Goal: Find specific page/section: Find specific page/section

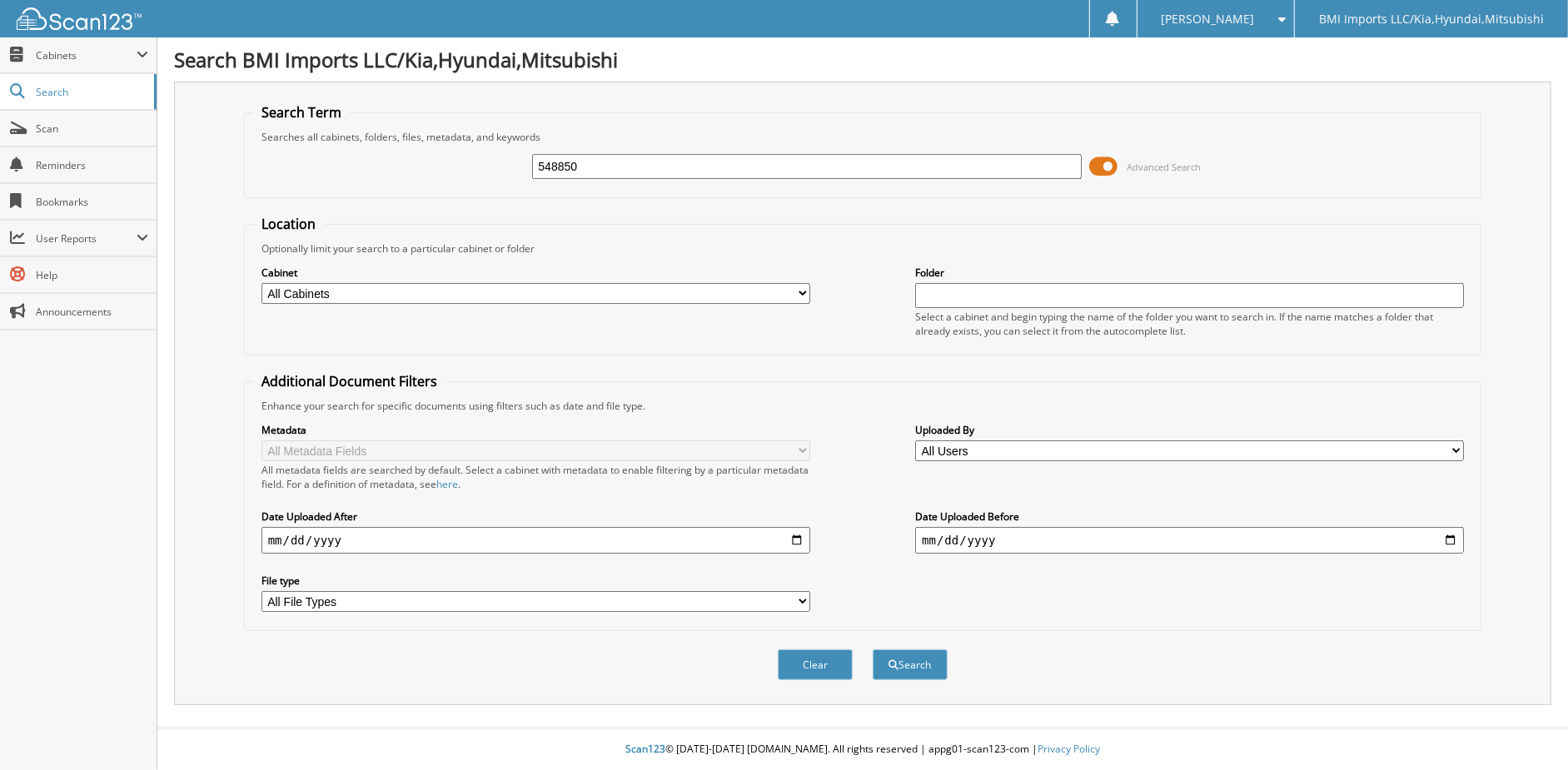
type input "548850"
click at [872, 649] on button "Search" at bounding box center [909, 664] width 74 height 31
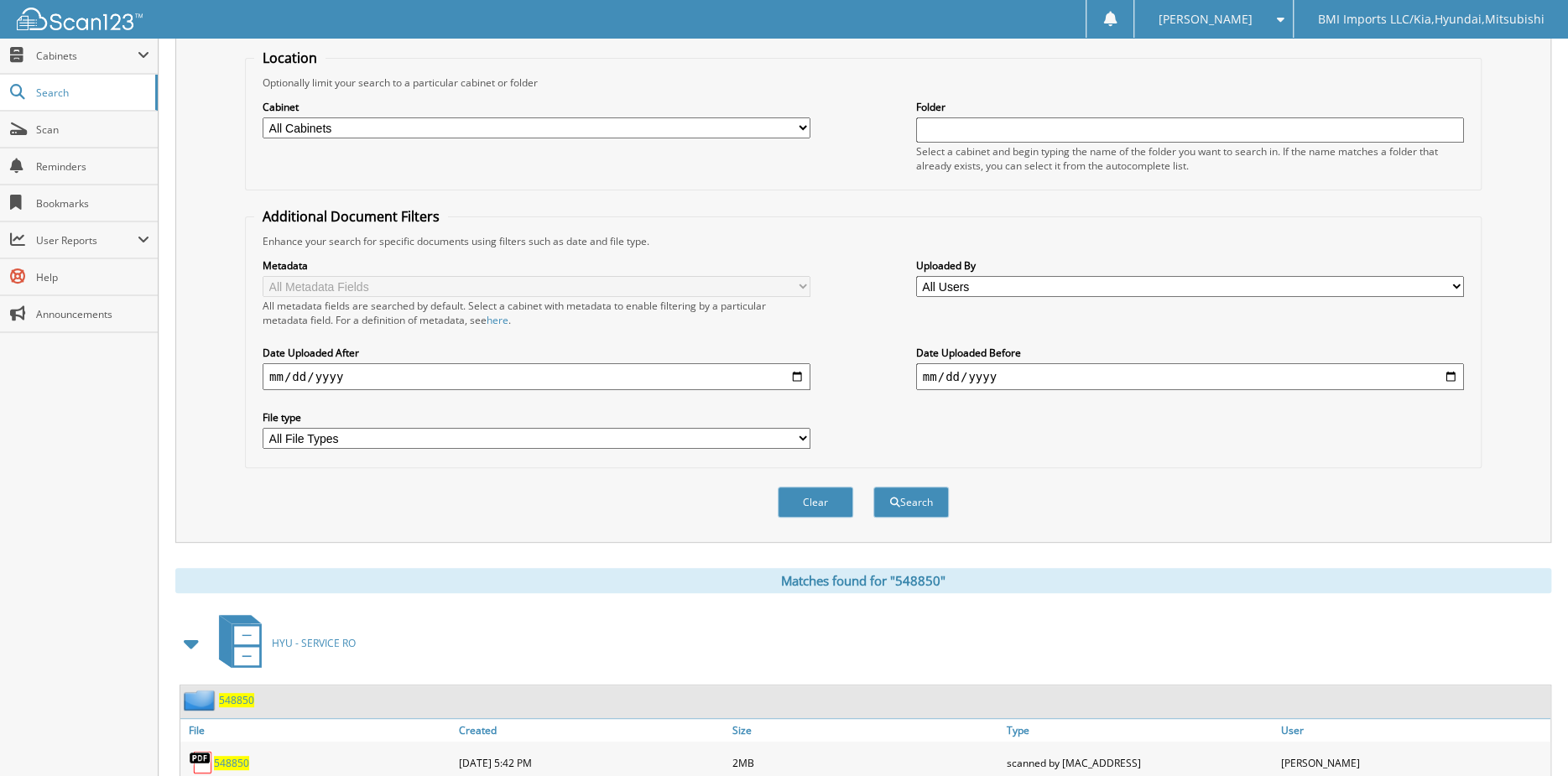
scroll to position [218, 0]
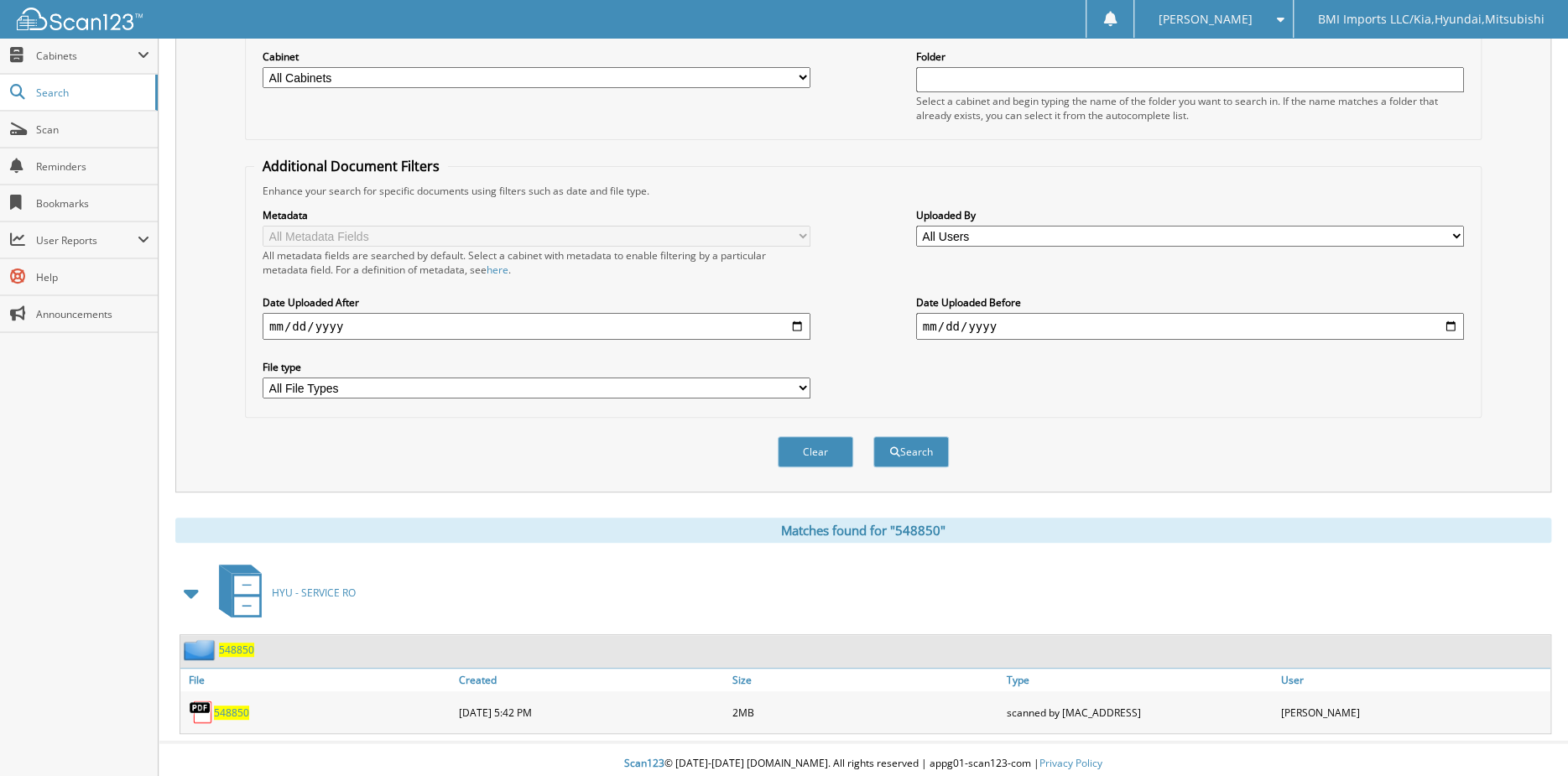
click at [219, 705] on span "548850" at bounding box center [231, 713] width 35 height 14
click at [231, 705] on span "548850" at bounding box center [231, 713] width 35 height 14
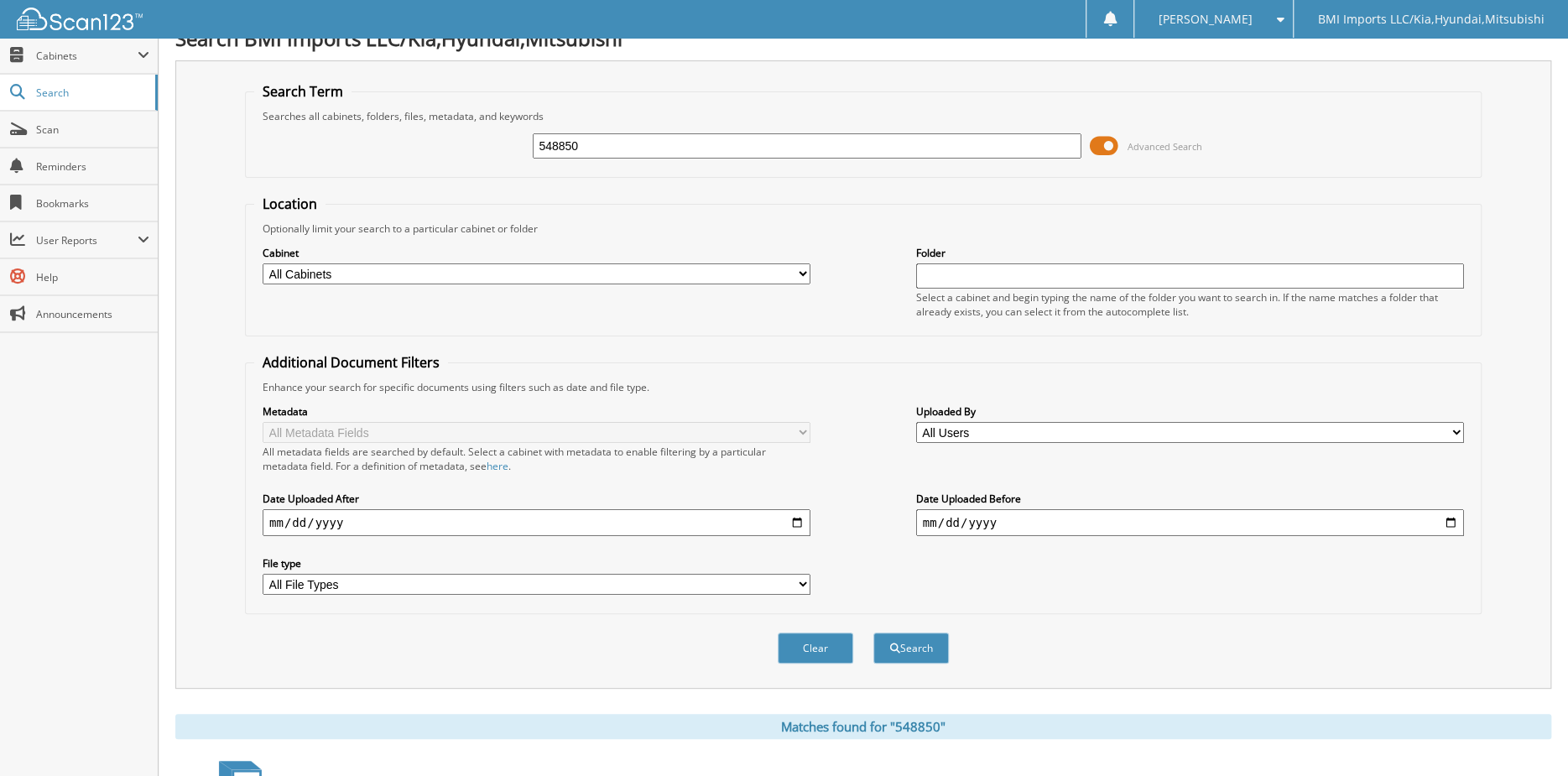
scroll to position [0, 0]
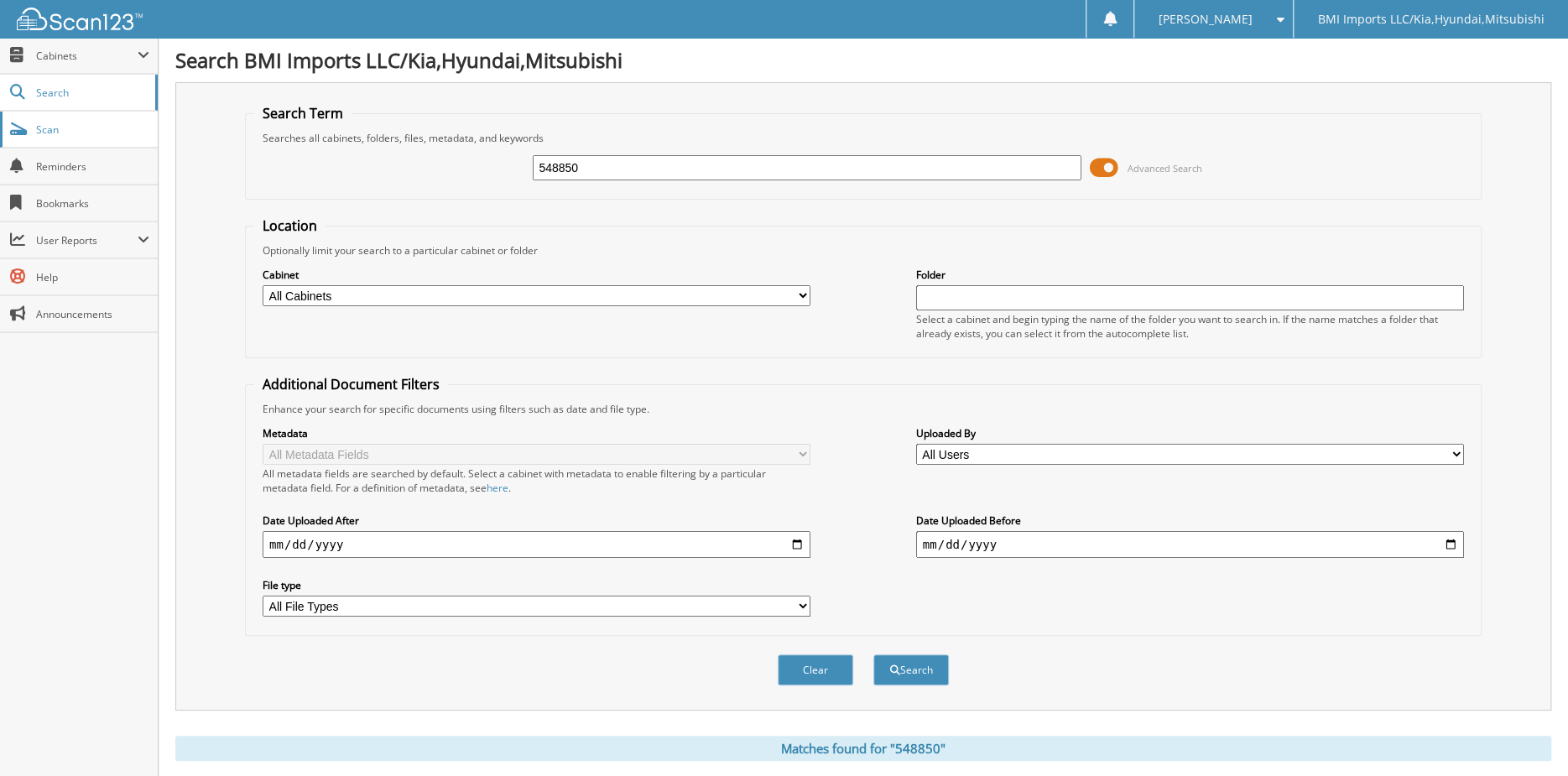
click at [61, 133] on span "Scan" at bounding box center [92, 129] width 113 height 14
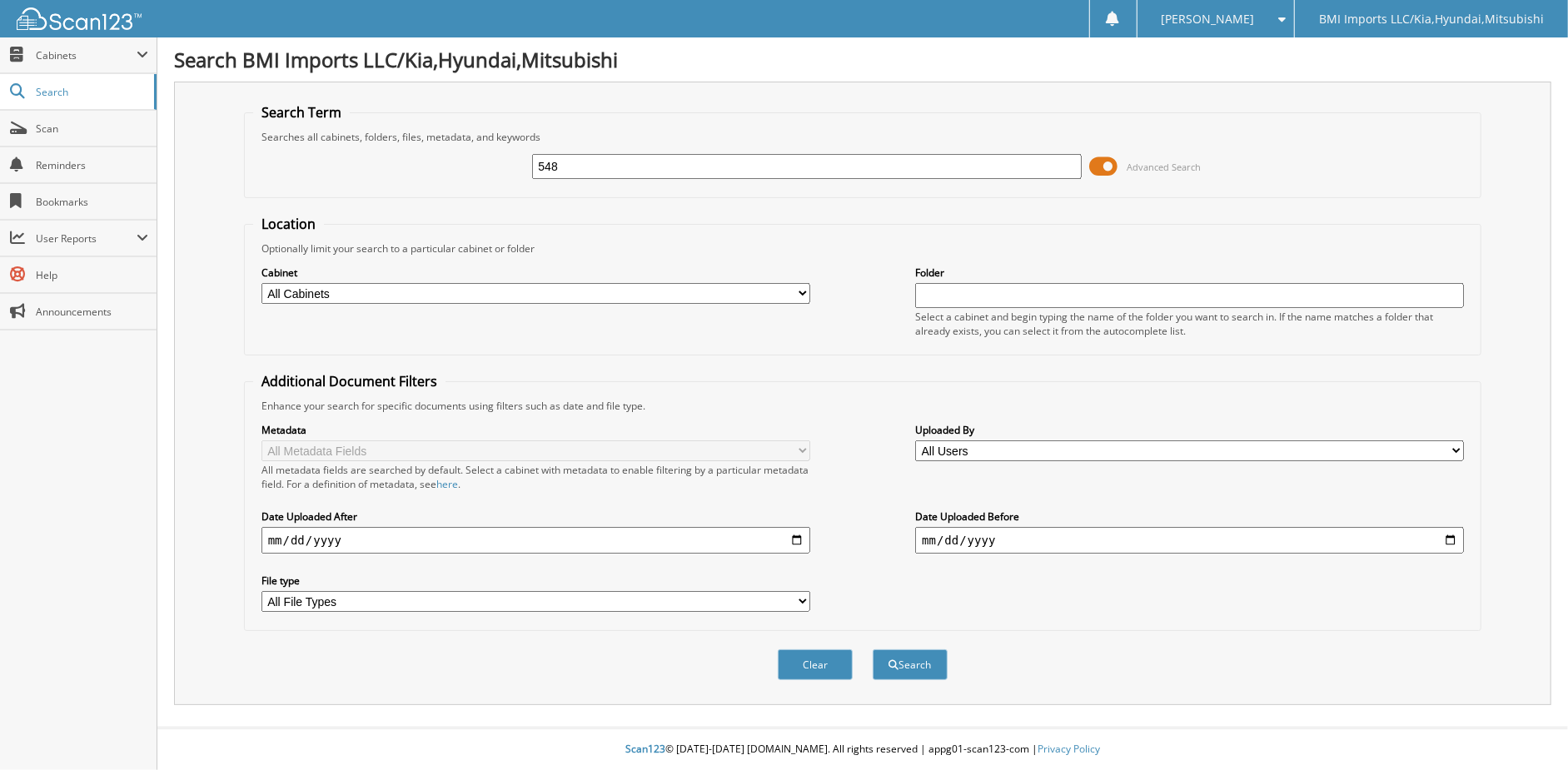
type input "548850"
click at [890, 661] on span "submit" at bounding box center [894, 665] width 10 height 10
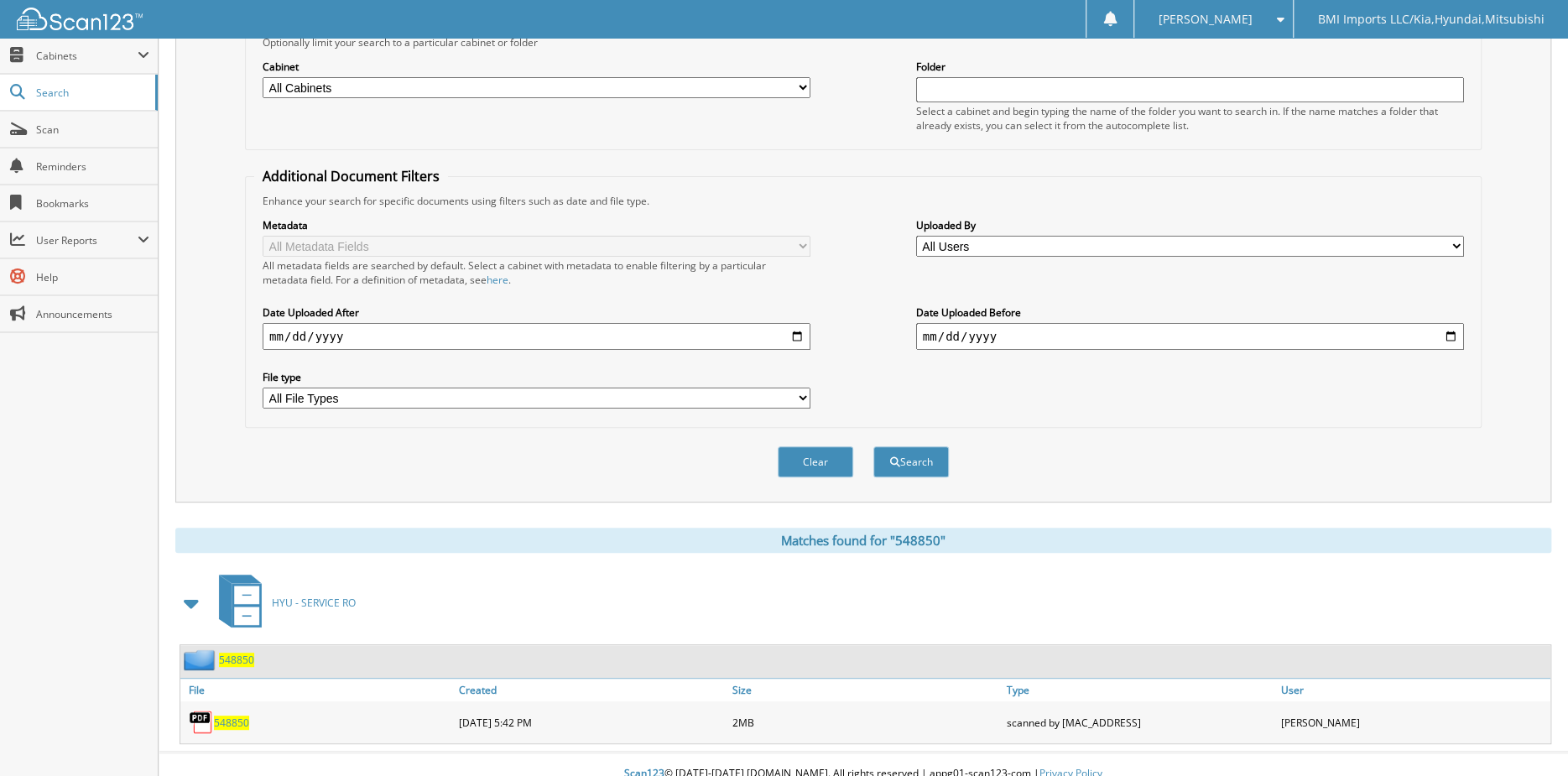
scroll to position [218, 0]
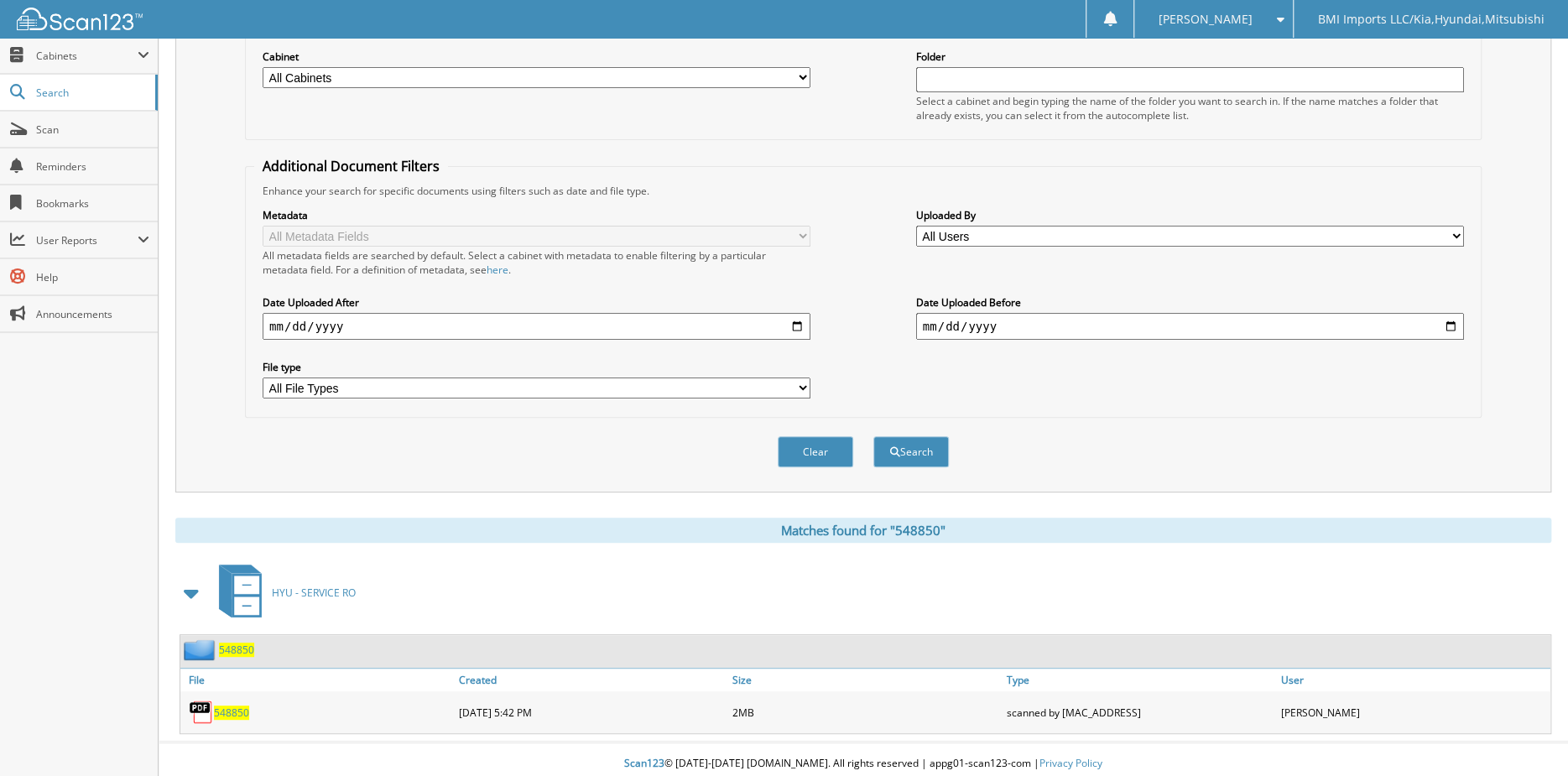
click at [233, 705] on span "548850" at bounding box center [231, 713] width 35 height 14
click at [240, 643] on span "548850" at bounding box center [236, 650] width 35 height 14
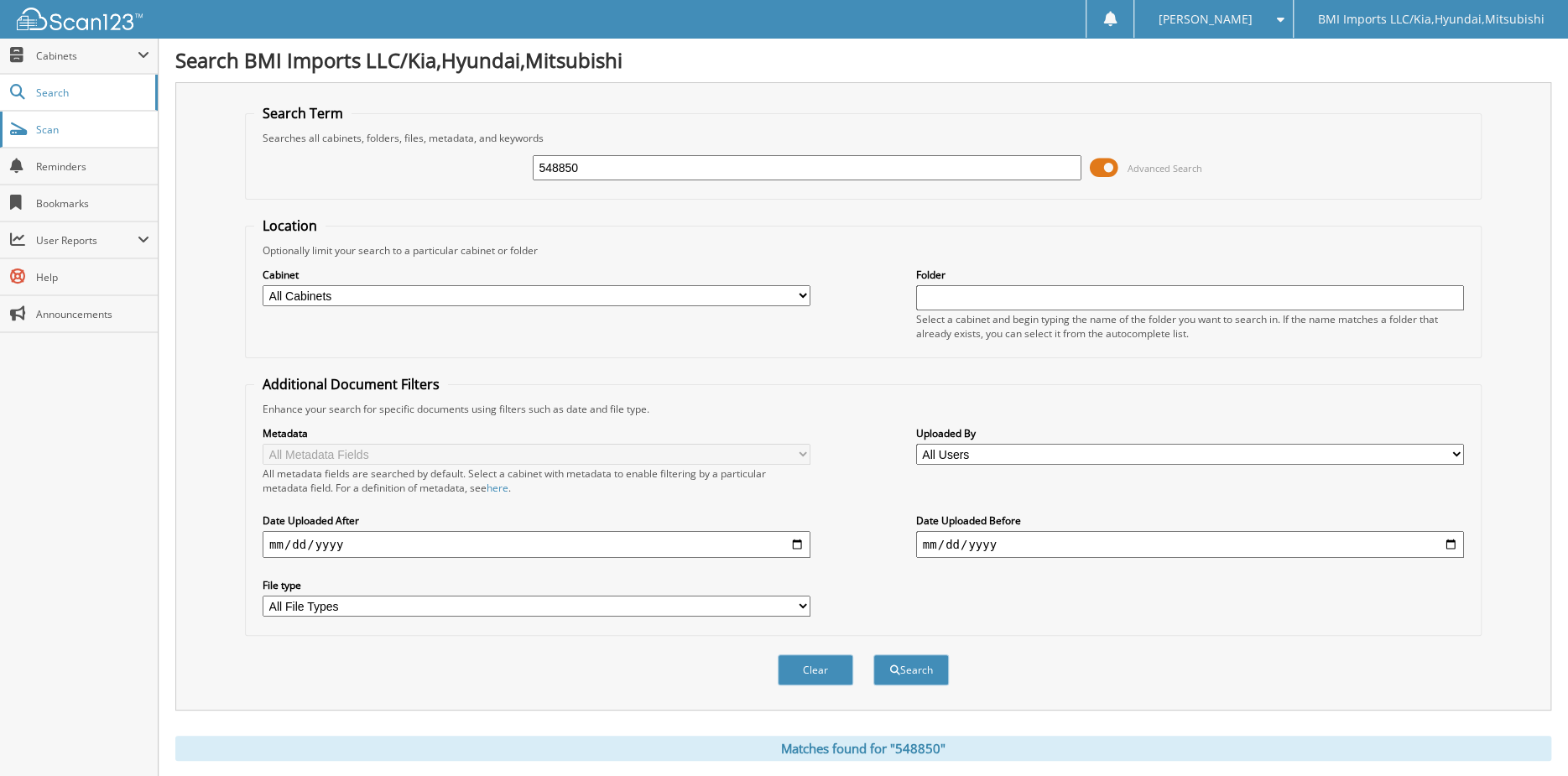
click at [71, 130] on span "Scan" at bounding box center [92, 129] width 113 height 14
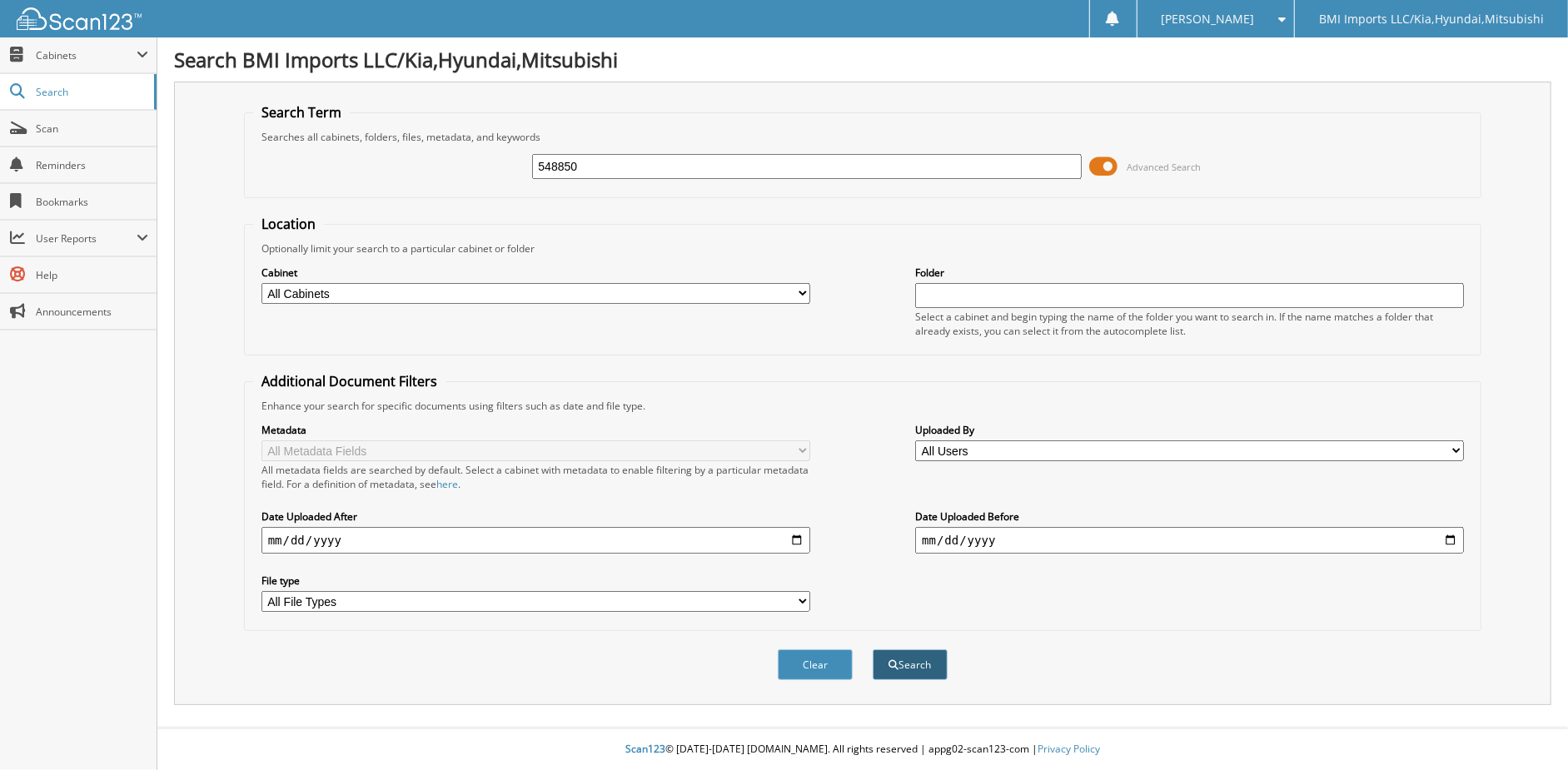
type input "548850"
click at [921, 660] on button "Search" at bounding box center [909, 664] width 74 height 31
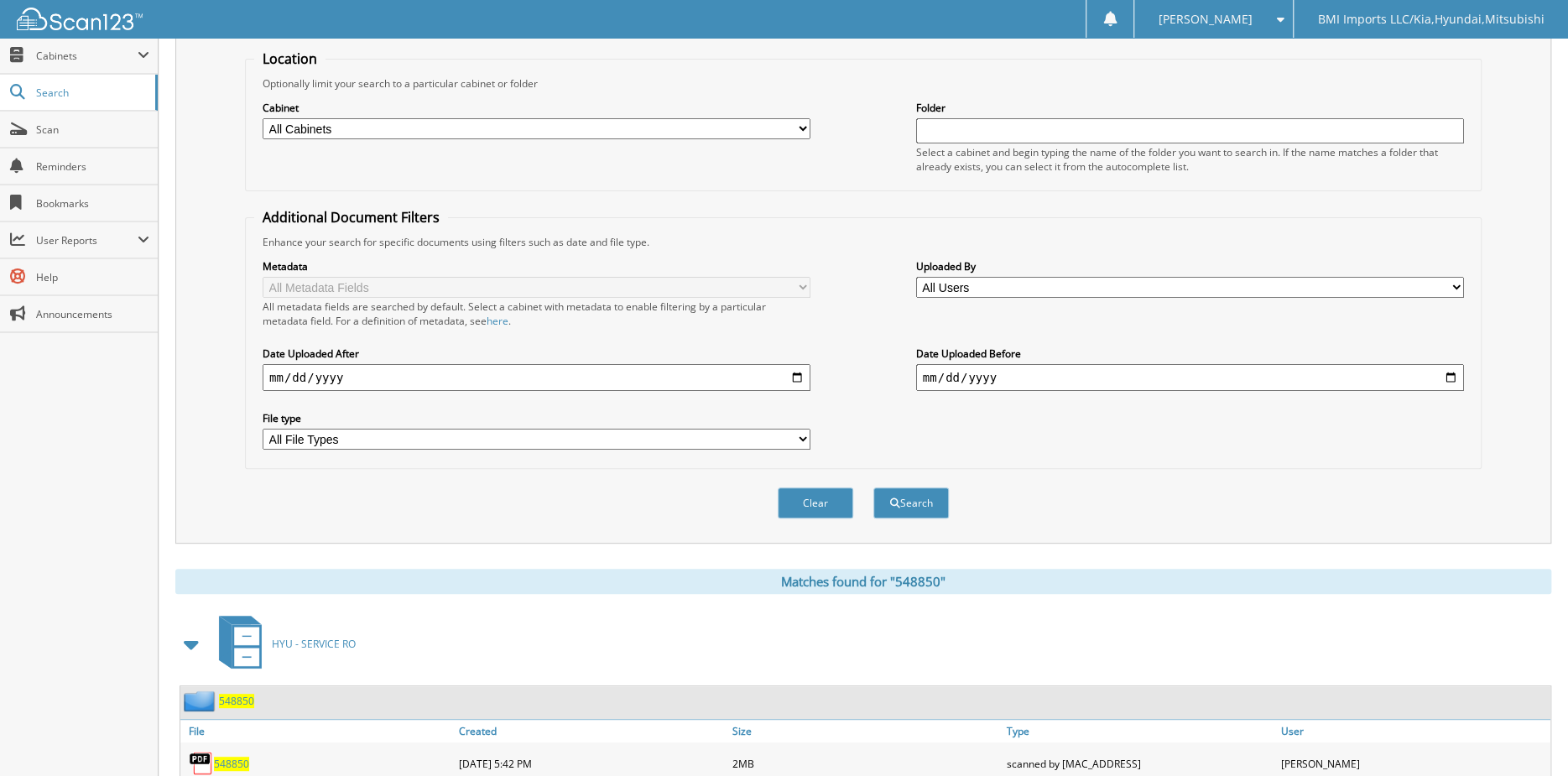
scroll to position [218, 0]
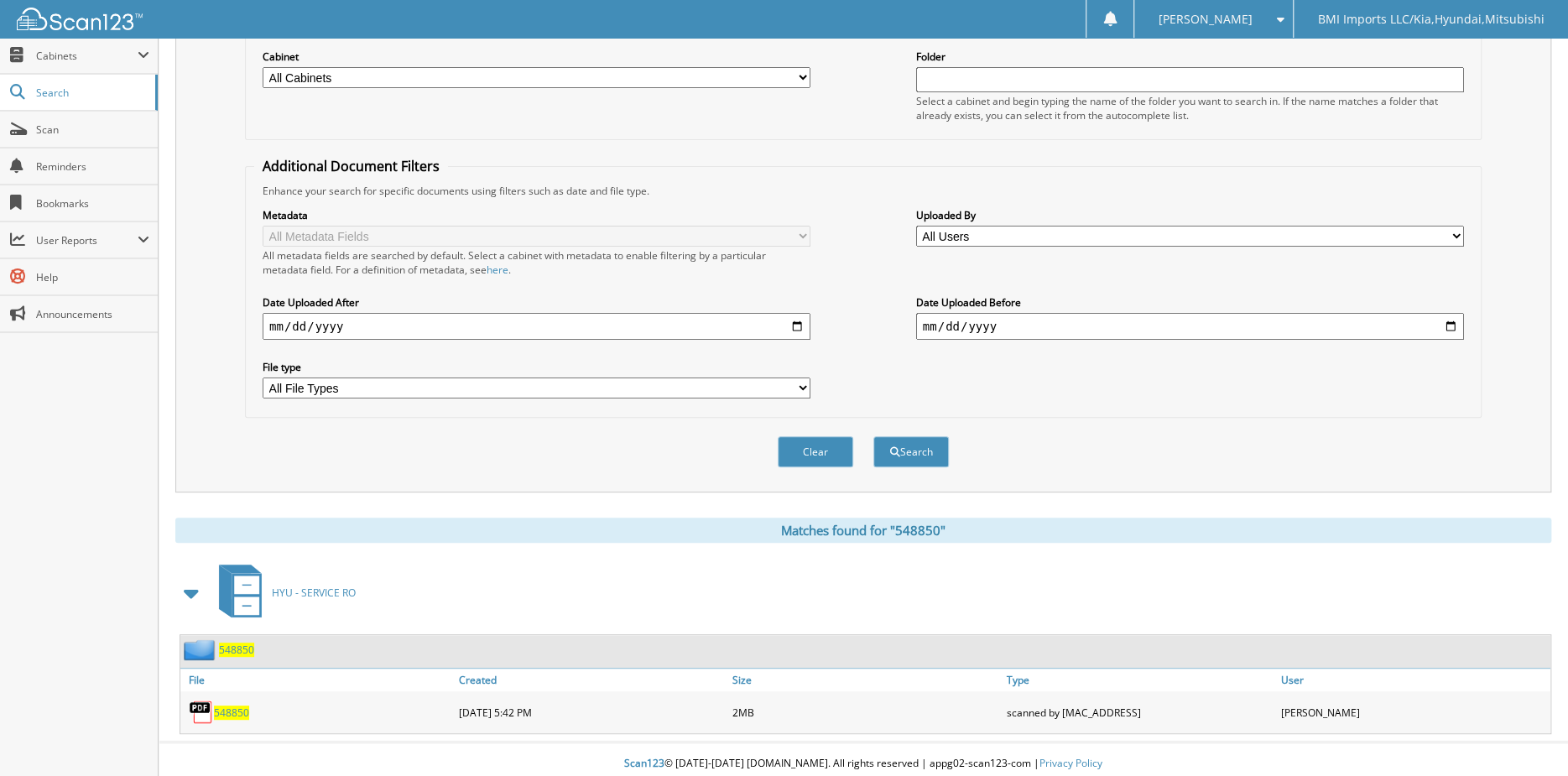
click at [241, 643] on span "548850" at bounding box center [236, 650] width 35 height 14
